Goal: Register for event/course

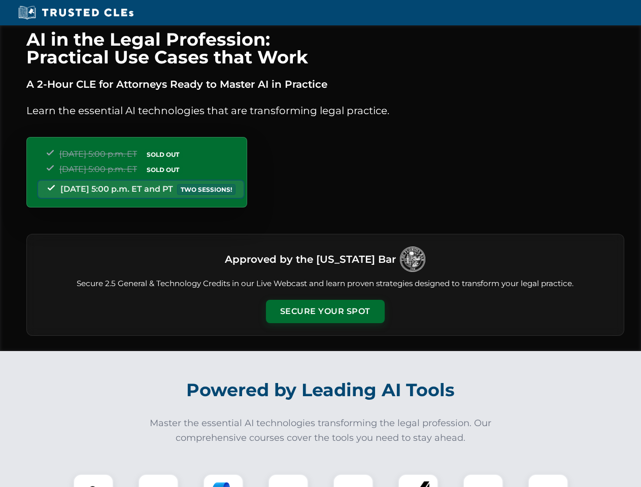
click at [325, 312] on button "Secure Your Spot" at bounding box center [325, 311] width 119 height 23
click at [93, 481] on img at bounding box center [93, 493] width 29 height 29
